Goal: Find specific page/section: Find specific page/section

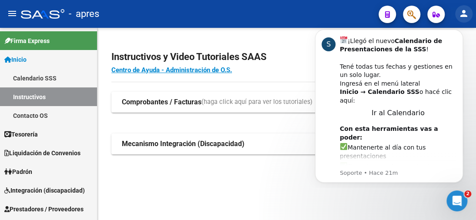
click at [464, 14] on mat-icon "person" at bounding box center [464, 13] width 10 height 10
click at [464, 14] on div at bounding box center [238, 110] width 476 height 220
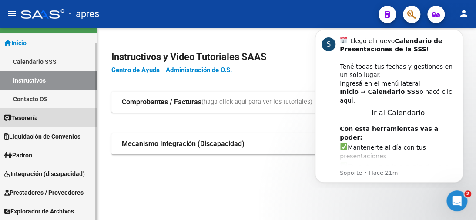
click at [56, 115] on link "Tesorería" at bounding box center [48, 117] width 97 height 19
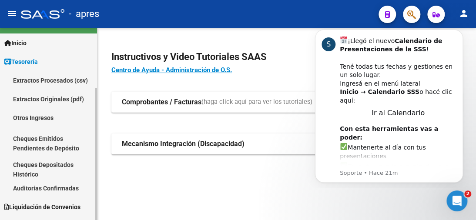
click at [56, 53] on link "Tesorería" at bounding box center [48, 61] width 97 height 19
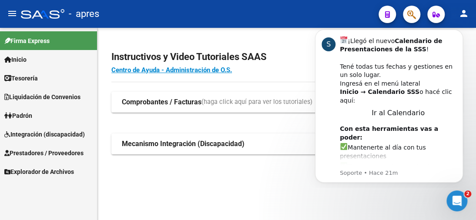
scroll to position [0, 0]
click at [56, 135] on span "Integración (discapacidad)" at bounding box center [44, 135] width 81 height 10
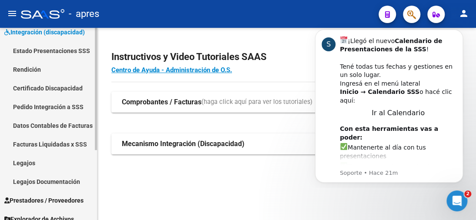
scroll to position [110, 0]
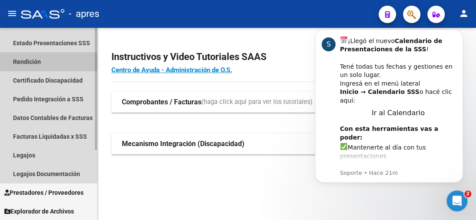
click at [44, 62] on link "Rendición" at bounding box center [48, 61] width 97 height 19
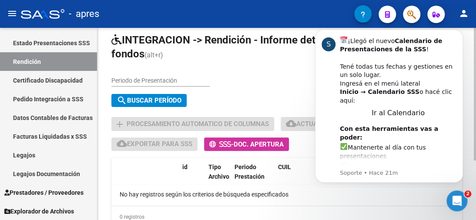
scroll to position [86, 0]
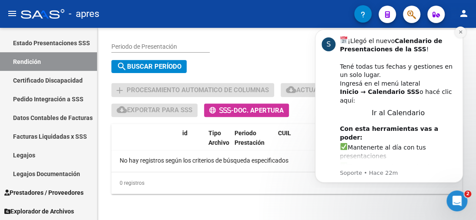
click at [464, 33] on button "Dismiss notification" at bounding box center [460, 32] width 11 height 11
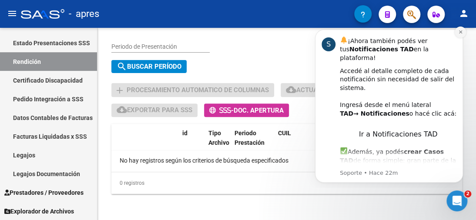
click at [462, 35] on button "Dismiss notification" at bounding box center [460, 32] width 11 height 11
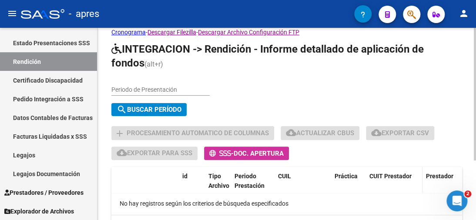
scroll to position [0, 0]
